Goal: Transaction & Acquisition: Obtain resource

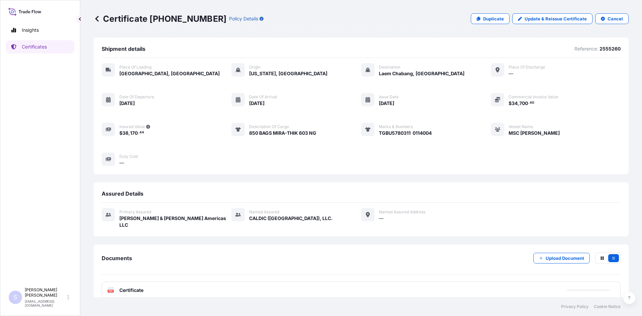
scroll to position [3, 0]
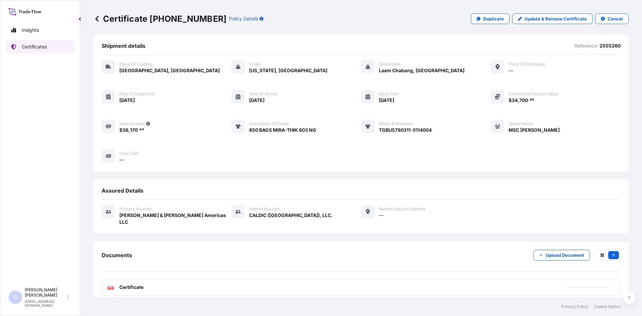
click at [24, 47] on p "Certificates" at bounding box center [34, 46] width 25 height 7
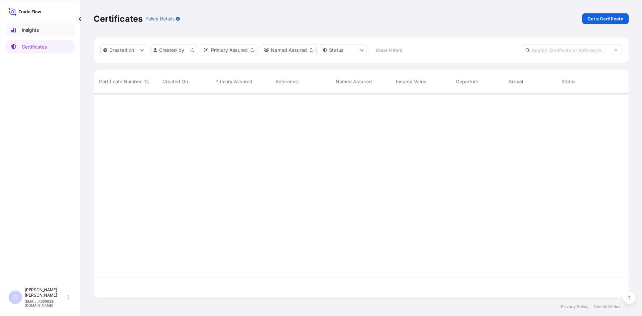
scroll to position [202, 530]
click at [604, 20] on p "Get a Certificate" at bounding box center [606, 18] width 36 height 7
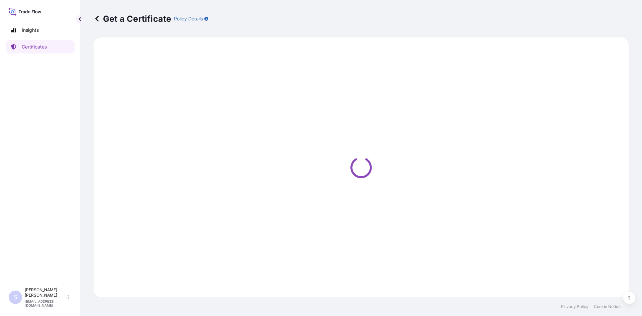
select select "Sea"
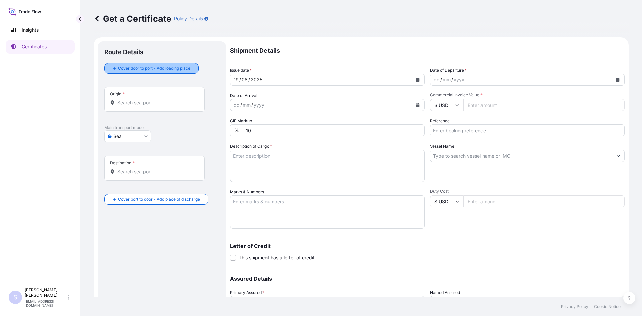
click at [146, 62] on div "Cover door to port - Add loading place" at bounding box center [151, 68] width 83 height 12
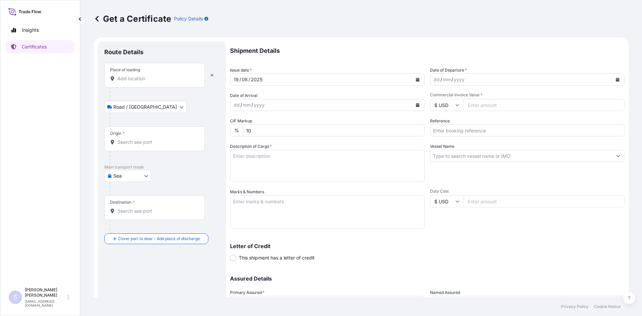
click at [133, 82] on div "Place of loading" at bounding box center [154, 75] width 100 height 25
click at [133, 82] on input "Place of loading" at bounding box center [156, 78] width 79 height 7
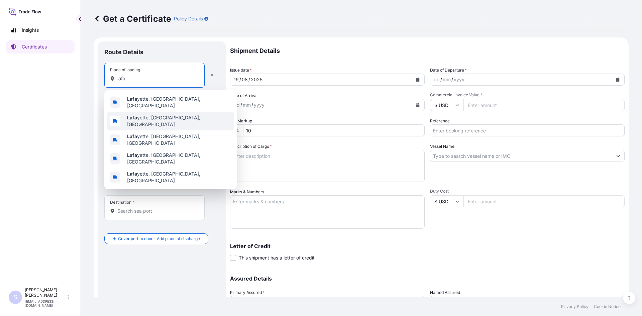
click at [135, 115] on b "Lafa" at bounding box center [132, 118] width 10 height 6
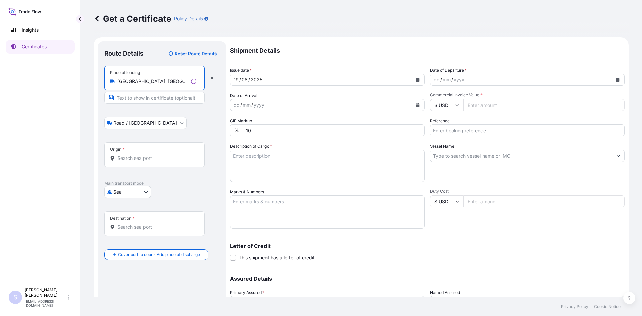
type input "[GEOGRAPHIC_DATA], [GEOGRAPHIC_DATA], [GEOGRAPHIC_DATA]"
click at [148, 160] on input "Origin *" at bounding box center [156, 158] width 79 height 7
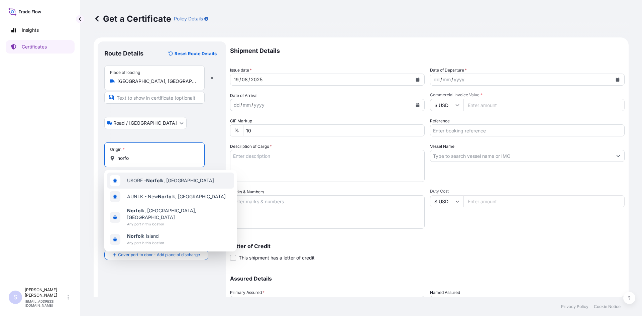
click at [144, 183] on span "USORF - Norfo lk, [GEOGRAPHIC_DATA]" at bounding box center [170, 180] width 87 height 7
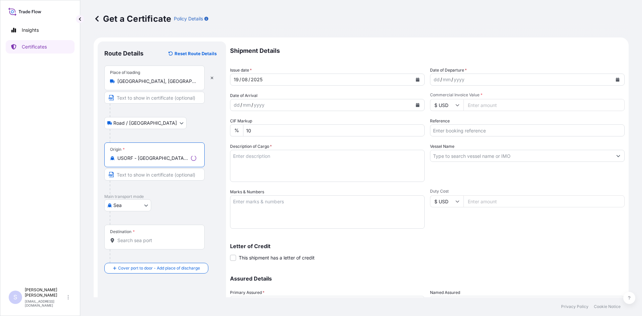
type input "USORF - [GEOGRAPHIC_DATA], [GEOGRAPHIC_DATA]"
click at [145, 240] on input "Destination *" at bounding box center [156, 240] width 79 height 7
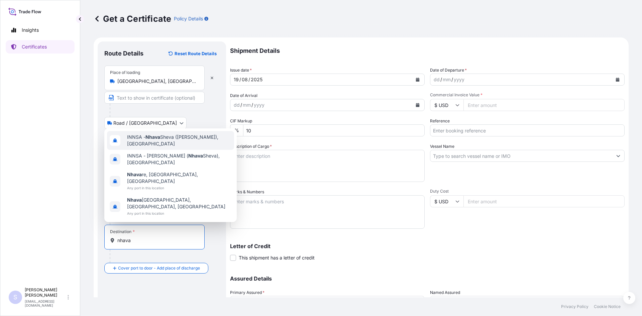
click at [173, 146] on div "INNSA - [GEOGRAPHIC_DATA] ([PERSON_NAME]), [GEOGRAPHIC_DATA]" at bounding box center [170, 140] width 127 height 19
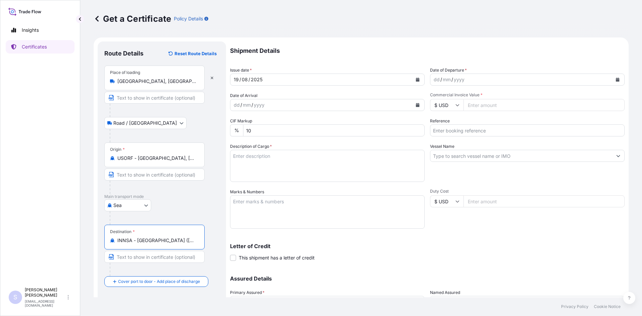
type input "INNSA - [GEOGRAPHIC_DATA] ([PERSON_NAME]), [GEOGRAPHIC_DATA]"
click at [618, 80] on button "Calendar" at bounding box center [617, 79] width 11 height 11
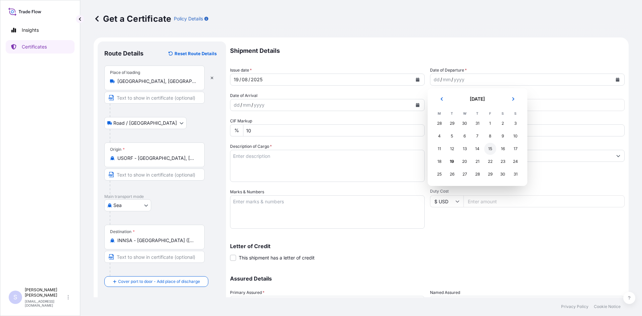
click at [489, 148] on div "15" at bounding box center [490, 149] width 12 height 12
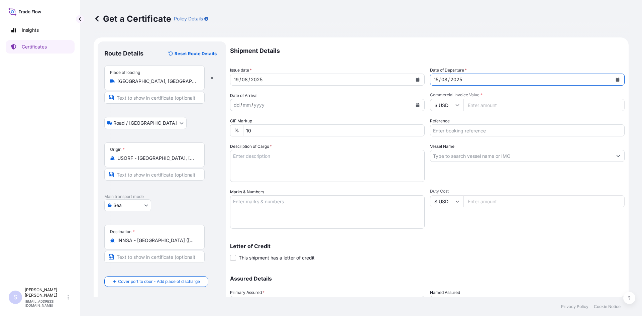
click at [413, 101] on button "Calendar" at bounding box center [417, 105] width 11 height 11
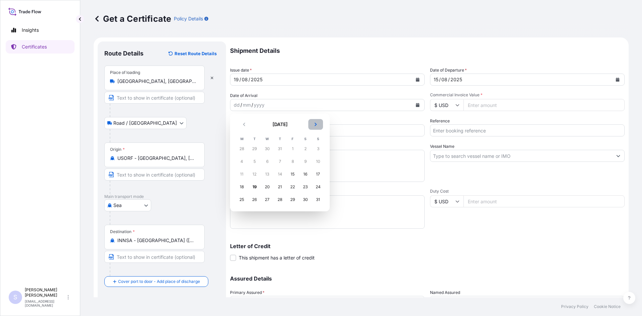
click at [315, 121] on button "Next" at bounding box center [315, 124] width 15 height 11
click at [315, 173] on div "21" at bounding box center [318, 174] width 12 height 12
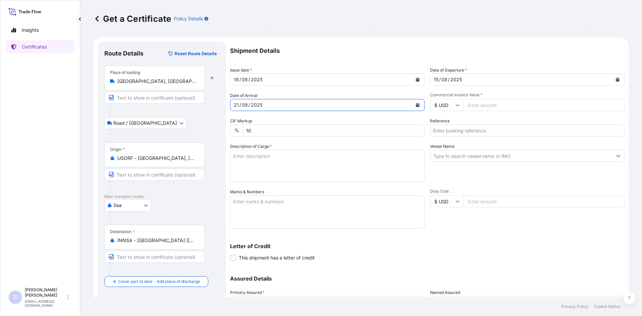
click at [496, 101] on input "Commercial Invoice Value *" at bounding box center [543, 105] width 161 height 12
click at [499, 109] on input "Commercial Invoice Value *" at bounding box center [543, 105] width 161 height 12
type input "67087.44"
type input "2567095-96"
click at [258, 156] on textarea "Description of Cargo *" at bounding box center [327, 166] width 195 height 32
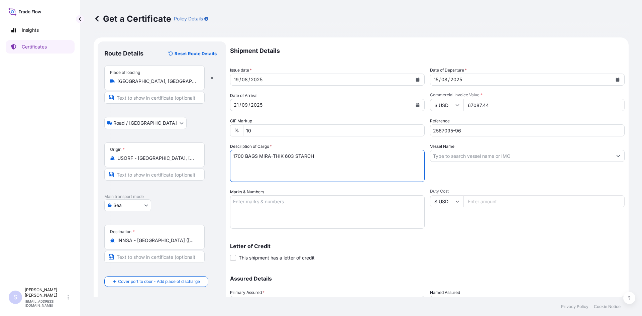
type textarea "1700 BAGS MIRA-THIK 603 STARCH"
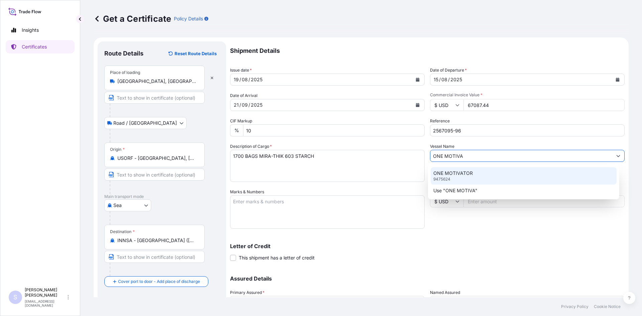
click at [451, 168] on div "ONE MOTIVATOR 9475624" at bounding box center [524, 175] width 186 height 17
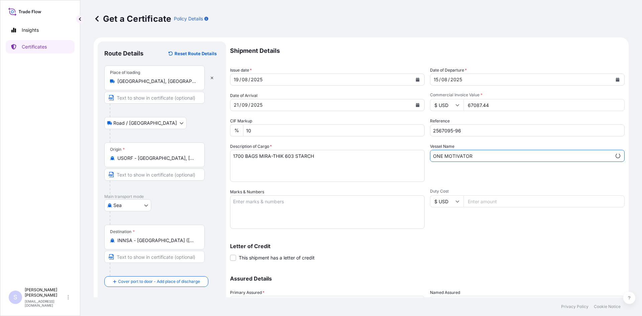
type input "ONE MOTIVATOR"
click at [306, 210] on textarea "Marks & Numbers" at bounding box center [327, 211] width 195 height 33
type textarea "KOCU4078739 0120469 KOCU4337803 0114149"
click at [494, 232] on div "Shipment Details Issue date * [DATE] Date of Departure * [DATE] Date of Arrival…" at bounding box center [427, 187] width 395 height 293
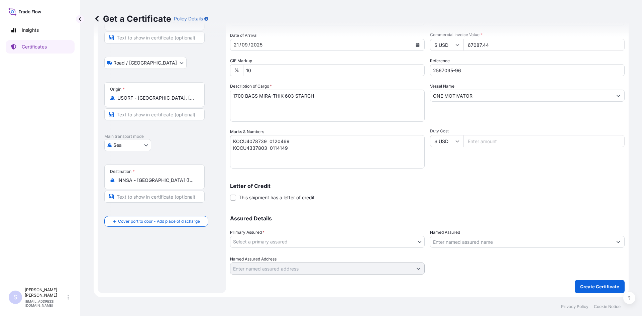
click at [296, 243] on body "Insights Certificates S [PERSON_NAME] [EMAIL_ADDRESS][DOMAIN_NAME] Get a Certif…" at bounding box center [321, 158] width 642 height 316
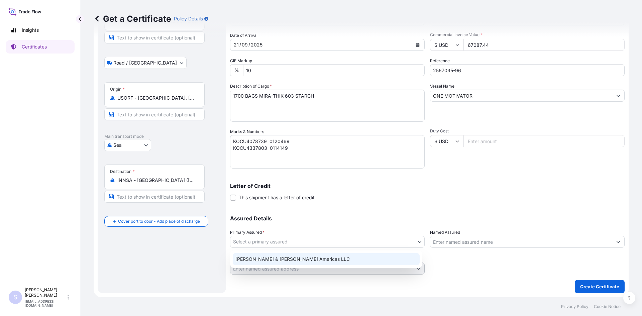
click at [285, 256] on div "[PERSON_NAME] & [PERSON_NAME] Americas LLC" at bounding box center [326, 259] width 187 height 12
select select "31658"
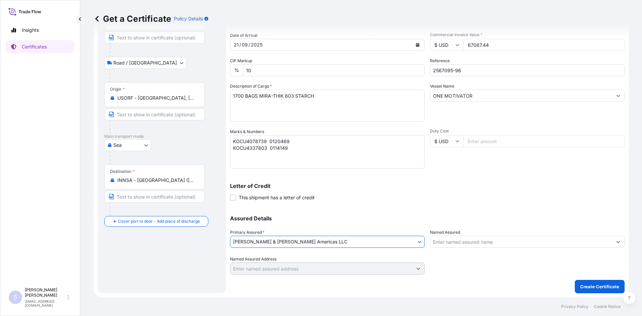
click at [461, 240] on input "Named Assured" at bounding box center [521, 242] width 182 height 12
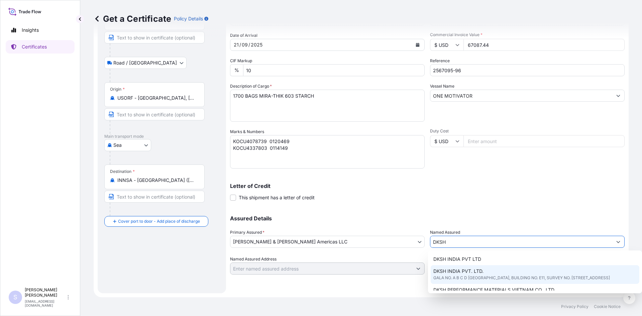
click at [467, 272] on span "DKSH INDIA PVT. LTD." at bounding box center [458, 271] width 50 height 7
type input "DKSH INDIA PVT. LTD."
type input "GALA NO. A B C D [GEOGRAPHIC_DATA], BUILDING NO. E11, SURVEY NO. [STREET_ADDRES…"
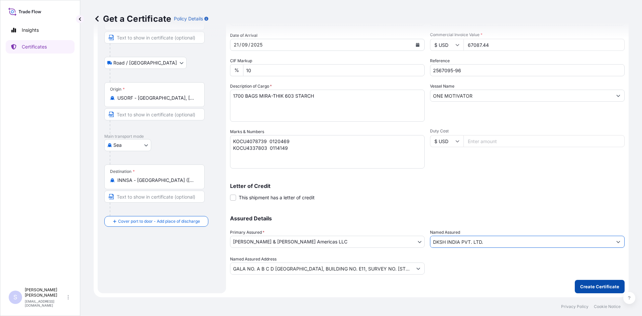
type input "DKSH INDIA PVT. LTD."
click at [597, 281] on button "Create Certificate" at bounding box center [600, 286] width 50 height 13
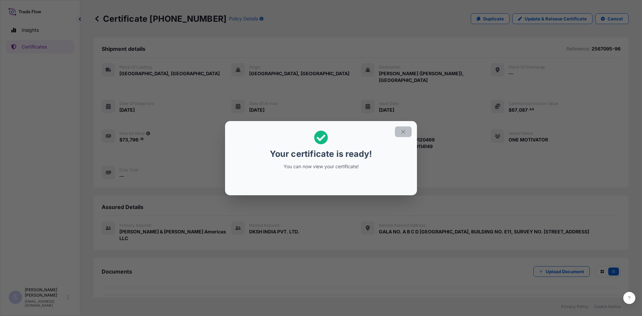
click at [403, 127] on button "button" at bounding box center [403, 131] width 17 height 11
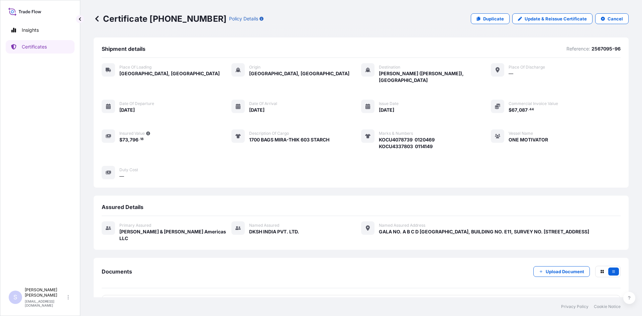
scroll to position [10, 0]
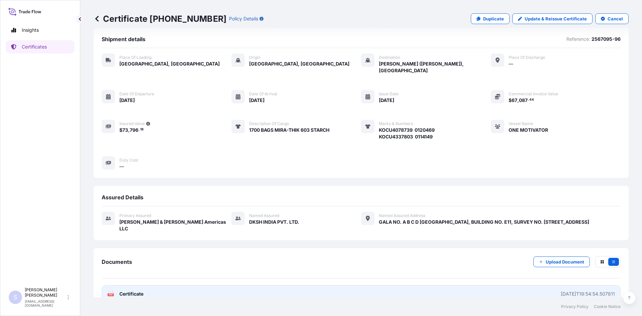
click at [111, 294] on text "PDF" at bounding box center [111, 295] width 4 height 2
